Goal: Task Accomplishment & Management: Complete application form

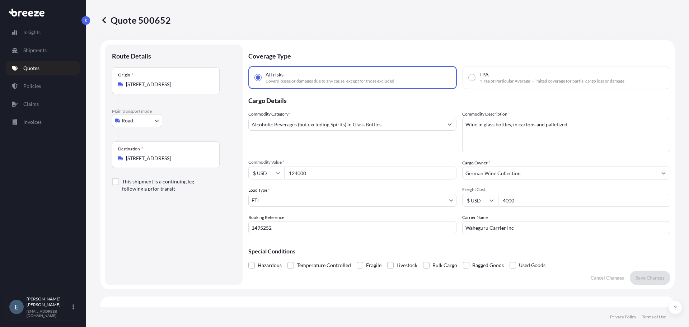
select select "Road"
select select "2"
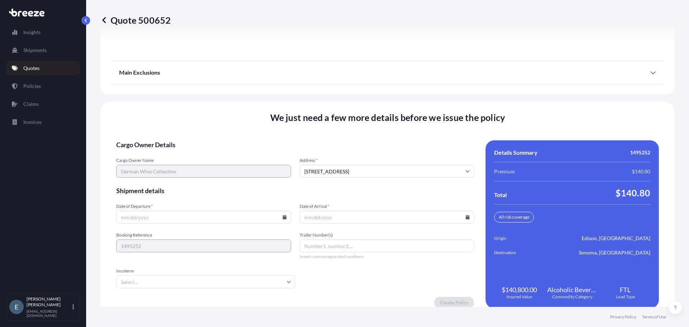
scroll to position [985, 0]
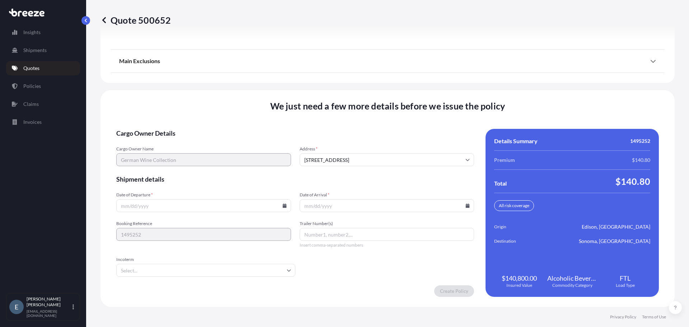
click at [451, 274] on form "Cargo Owner Details Cargo Owner Name German Wine Collection Address * [STREET_A…" at bounding box center [295, 213] width 358 height 168
click at [579, 181] on div "Total $140.80" at bounding box center [572, 180] width 156 height 11
click at [283, 207] on icon at bounding box center [284, 205] width 4 height 4
click at [216, 113] on button "3" at bounding box center [209, 113] width 11 height 11
type input "[DATE]"
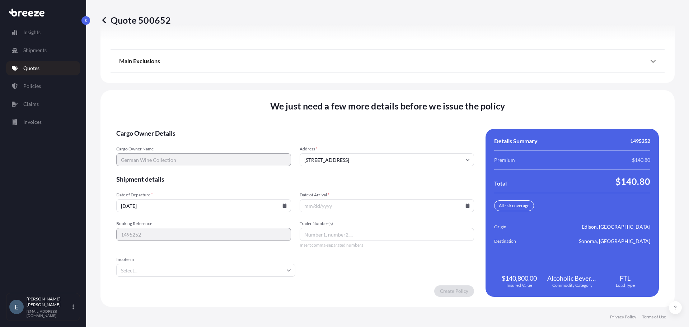
click at [465, 207] on icon at bounding box center [467, 205] width 4 height 4
click at [368, 127] on button "8" at bounding box center [362, 126] width 11 height 11
type input "[DATE]"
click at [325, 236] on input "Trailer Number(s)" at bounding box center [386, 234] width 175 height 13
type input "2025"
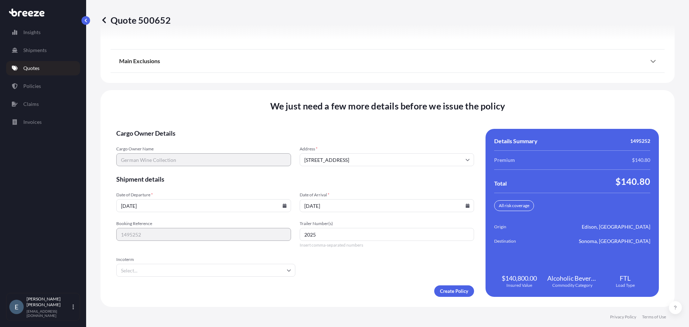
click at [230, 270] on input "Incoterm" at bounding box center [205, 270] width 179 height 13
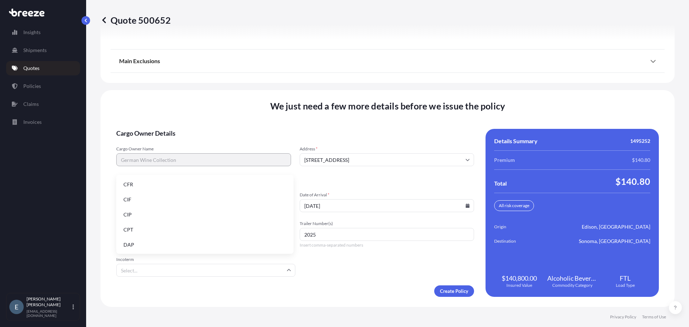
click at [358, 279] on form "Cargo Owner Details Cargo Owner Name German Wine Collection Address * [STREET_A…" at bounding box center [295, 213] width 358 height 168
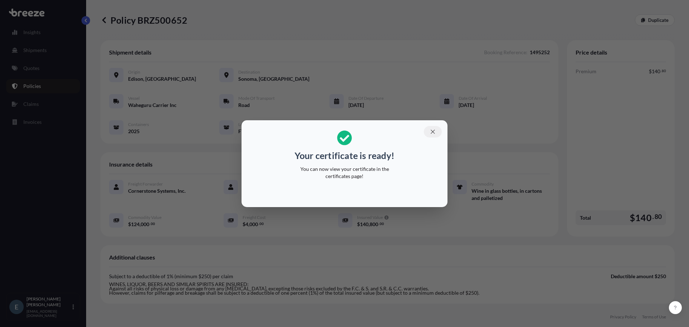
click at [431, 129] on icon "button" at bounding box center [432, 131] width 6 height 6
